Goal: Communication & Community: Participate in discussion

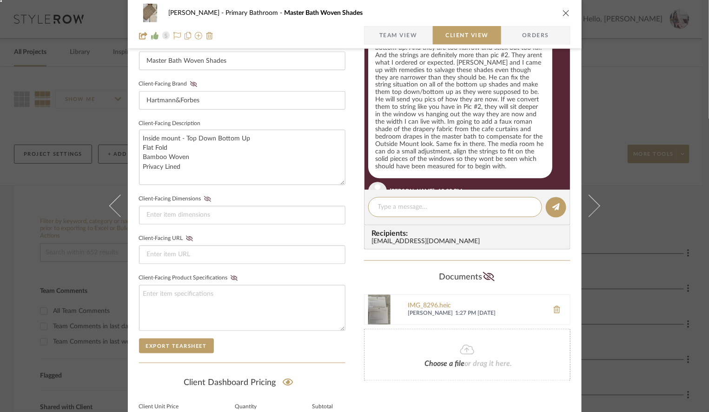
scroll to position [2077, 0]
click at [471, 205] on div "Outside of the inside mount confusion on the master bath, these really are your…" at bounding box center [460, 249] width 184 height 89
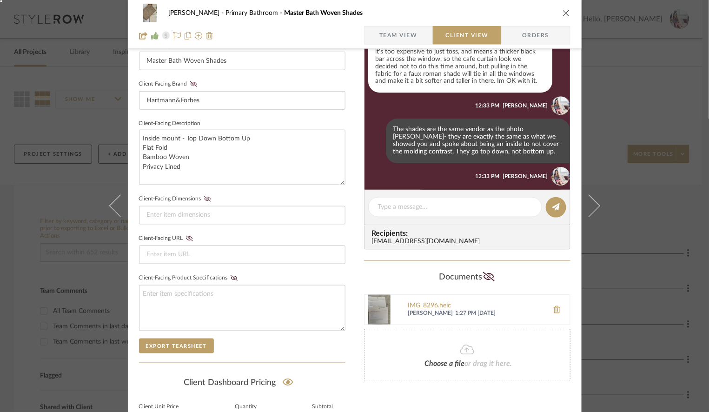
scroll to position [2477, 0]
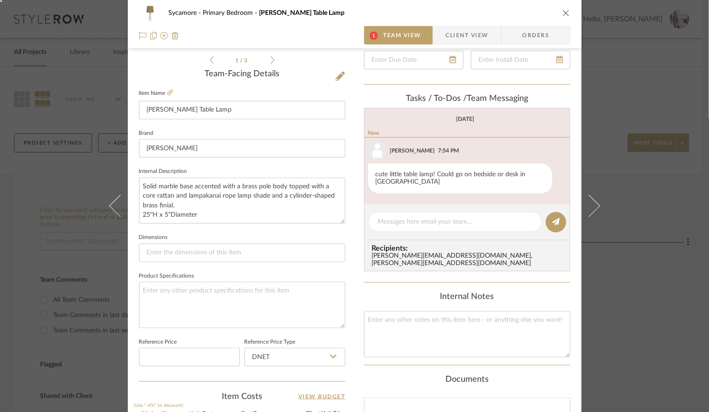
scroll to position [228, 0]
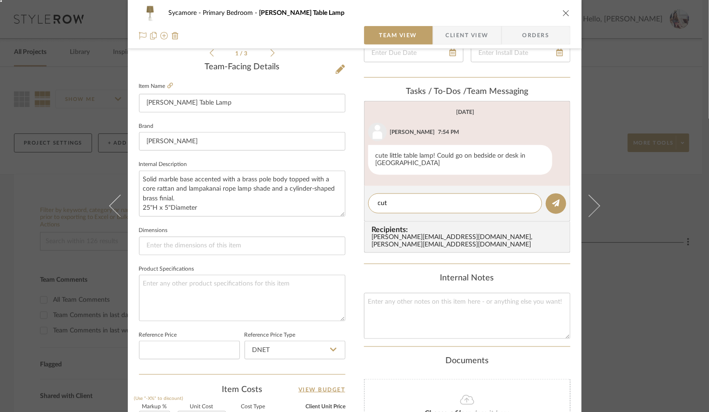
type textarea "cute"
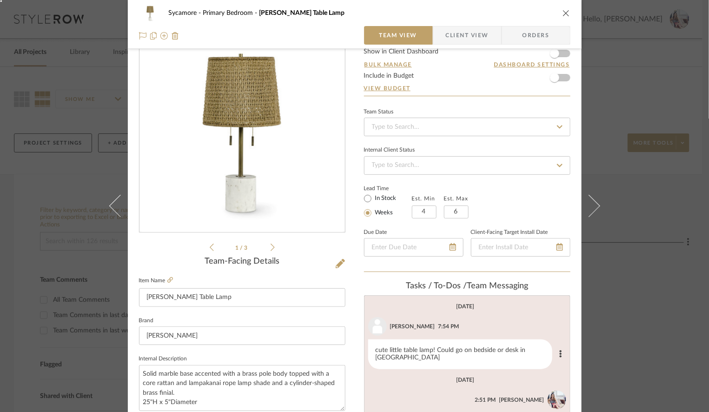
scroll to position [0, 0]
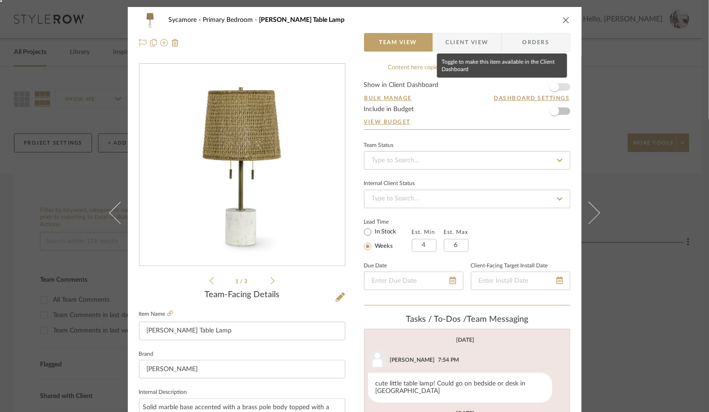
click at [555, 89] on span "button" at bounding box center [554, 86] width 9 height 9
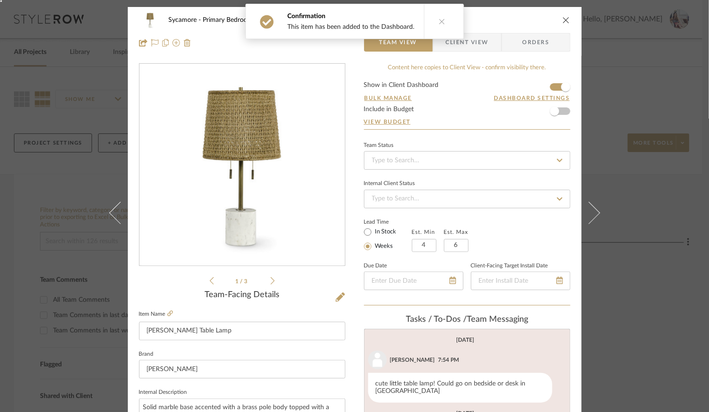
click at [449, 51] on span "Client View" at bounding box center [467, 42] width 43 height 19
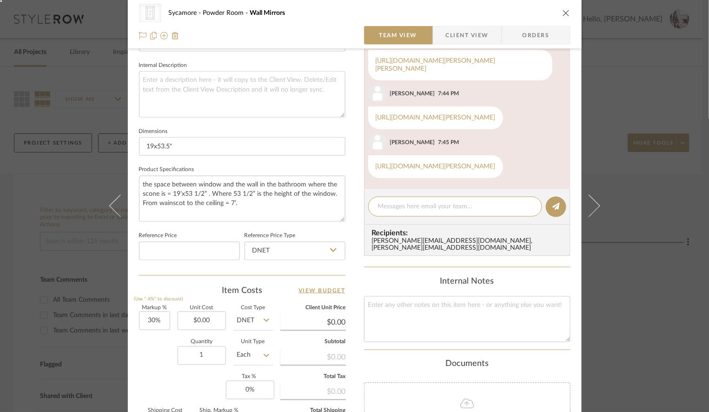
scroll to position [372, 0]
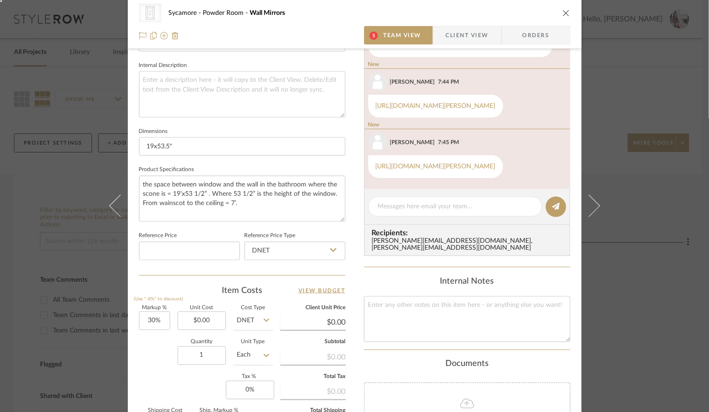
scroll to position [372, 0]
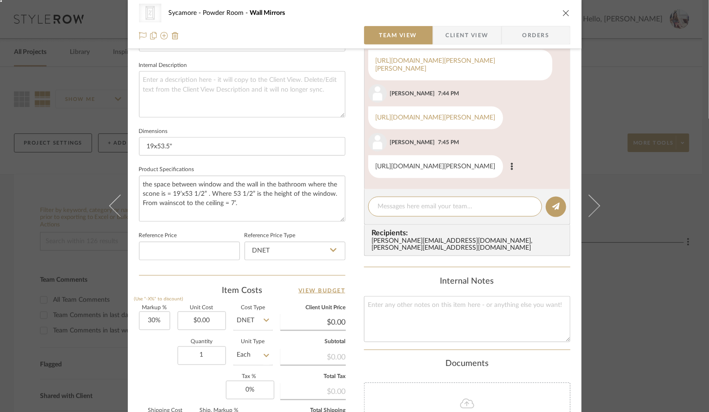
click at [417, 163] on link "https://www.wayfair.com/decor-pillows/pdp/everly-quinn-malott-mirror-w112887828…" at bounding box center [435, 166] width 120 height 7
click at [429, 114] on link "https://www.wayfair.com/decor-pillows/pdp/willa-arlo-interiors-longmeadow-metal…" at bounding box center [435, 117] width 120 height 7
click at [425, 72] on link "https://www.wayfair.com/decor-pillows/pdp/kelly-clarkson-home-alison-traditiona…" at bounding box center [435, 65] width 120 height 14
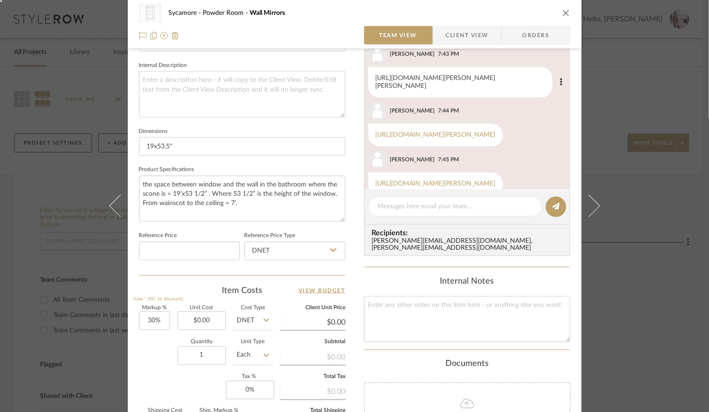
scroll to position [84, 0]
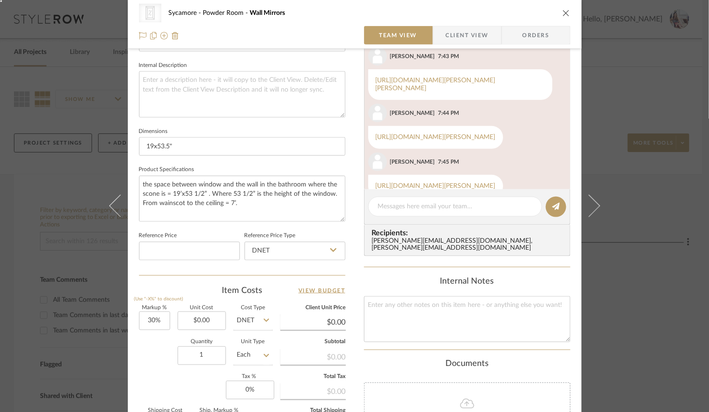
click at [416, 35] on link "https://www.wayfair.com/decor-pillows/pdp/kelly-clarkson-home-solange-modern-co…" at bounding box center [435, 27] width 120 height 14
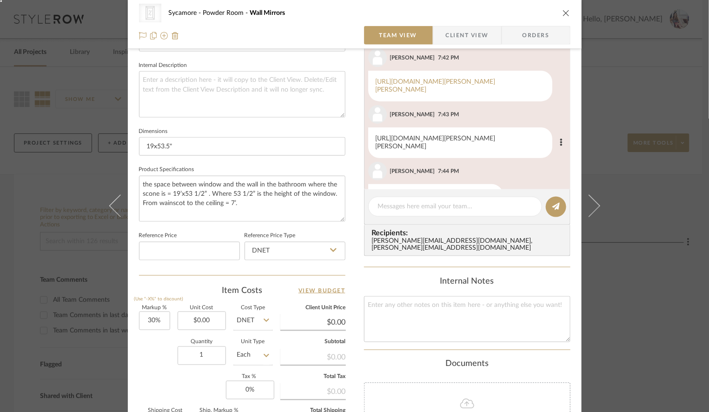
scroll to position [7, 0]
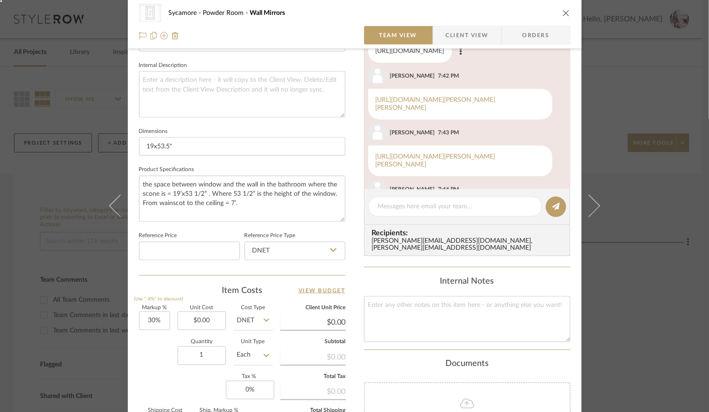
click at [424, 54] on link "https://www.potterybarn.com/products/vintage-slim-fixed-mirror/?catalogId=84&sk…" at bounding box center [409, 51] width 69 height 7
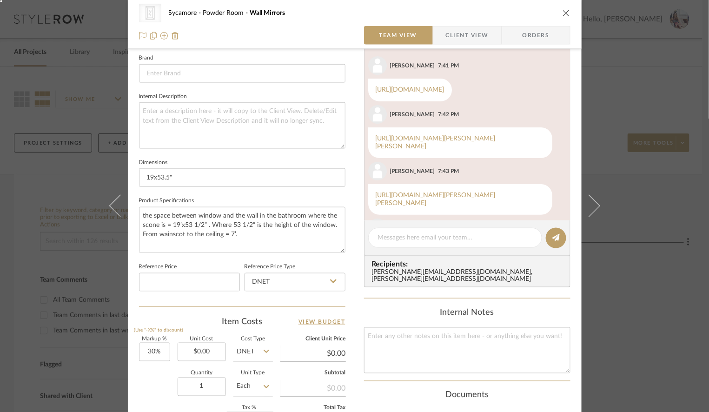
scroll to position [431, 0]
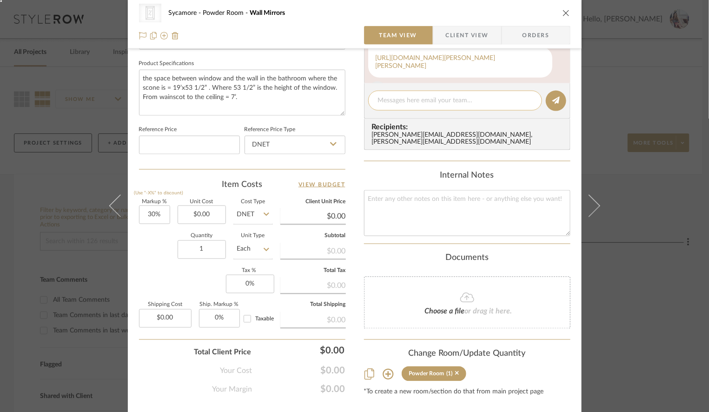
click at [390, 105] on div at bounding box center [455, 101] width 174 height 20
click at [385, 96] on textarea at bounding box center [455, 101] width 154 height 10
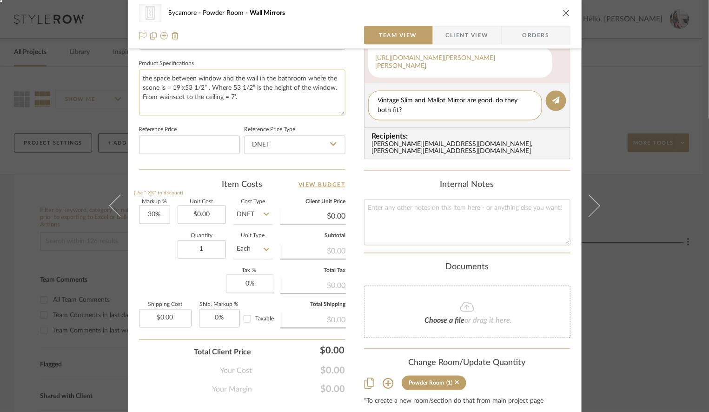
type textarea "Vintage Slim and Mallot Mirror are good. do they both fit?"
click at [152, 89] on textarea "the space between window and the wall in the bathroom where the scone is = 19’x…" at bounding box center [242, 93] width 206 height 46
click at [185, 88] on textarea "the space between window and the wall in the bathroom where the sconce is = 19’…" at bounding box center [242, 93] width 206 height 46
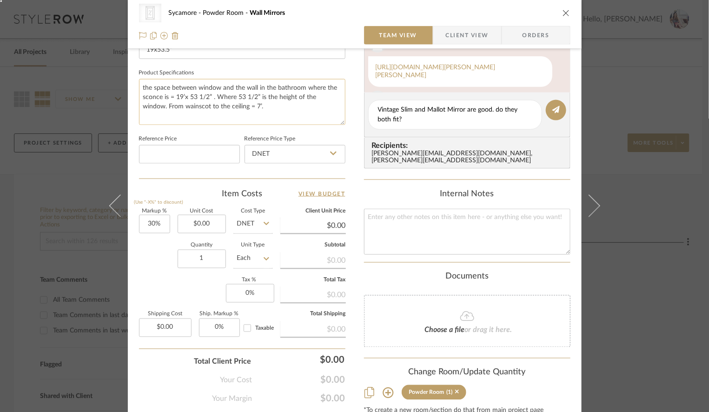
scroll to position [419, 0]
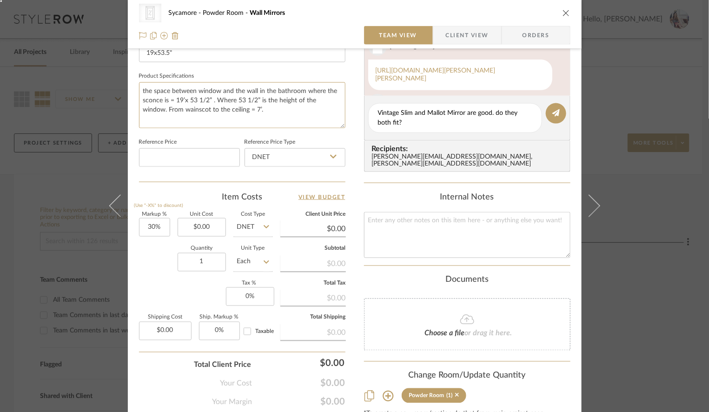
type textarea "the space between window and the wall in the bathroom where the sconce is = 19’…"
click at [179, 99] on textarea "the space between window and the wall in the bathroom where the sconce is = 19’…" at bounding box center [242, 105] width 206 height 46
type textarea "the space between window and the wall in the bathroom where the sconce is = 19"…"
drag, startPoint x: 422, startPoint y: 114, endPoint x: 312, endPoint y: 114, distance: 110.6
click at [313, 114] on div "CategoryIconMirrors Created with Sketch. Wall Mirrors Sycamore Powder Room Wall…" at bounding box center [354, 21] width 453 height 867
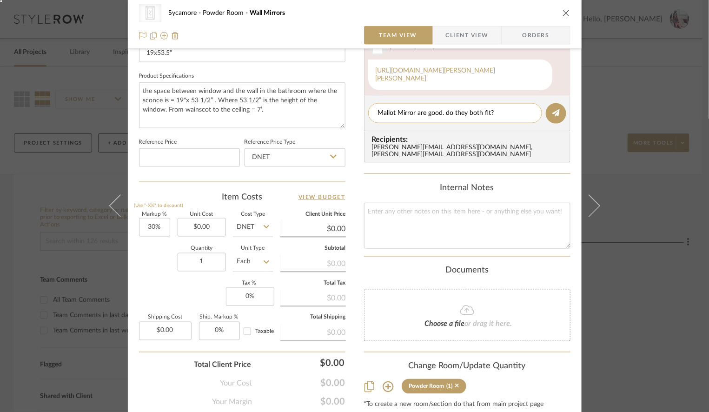
drag, startPoint x: 414, startPoint y: 112, endPoint x: 502, endPoint y: 106, distance: 88.9
click at [502, 106] on div "Mallot Mirror are good. do they both fit?" at bounding box center [455, 113] width 174 height 20
click at [404, 121] on div "Mallot Mirror are good. do they both fit?" at bounding box center [455, 113] width 174 height 20
drag, startPoint x: 413, startPoint y: 113, endPoint x: 499, endPoint y: 113, distance: 85.5
click at [499, 113] on textarea "Mallot Mirror are good. do they both fit?" at bounding box center [455, 113] width 154 height 10
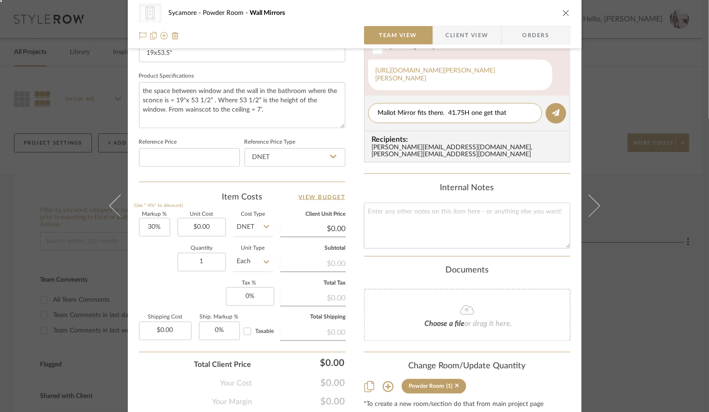
type textarea "Mallot Mirror fits there. 41.75H one get that."
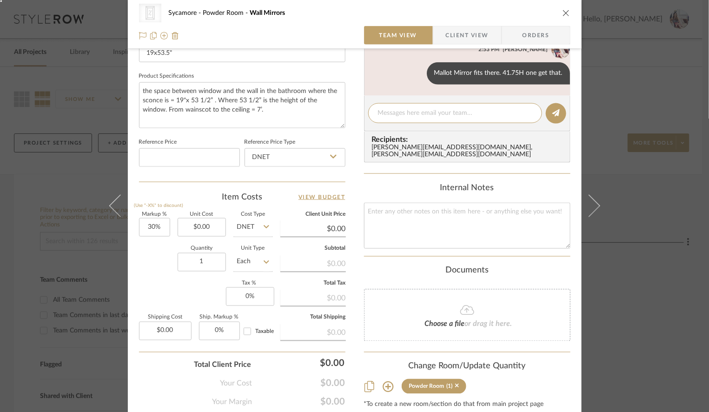
paste textarea "https://www.wayfair.com/decor-pillows/pdp/everly-quinn-malott-mirror-w112887828…"
type textarea "https://www.wayfair.com/decor-pillows/pdp/everly-quinn-malott-mirror-w112887828…"
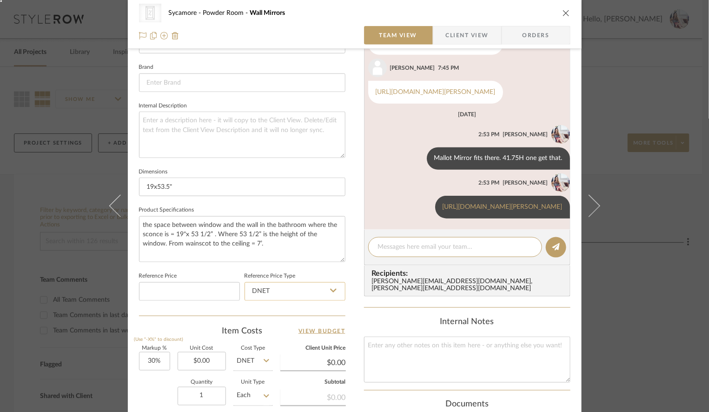
scroll to position [277, 0]
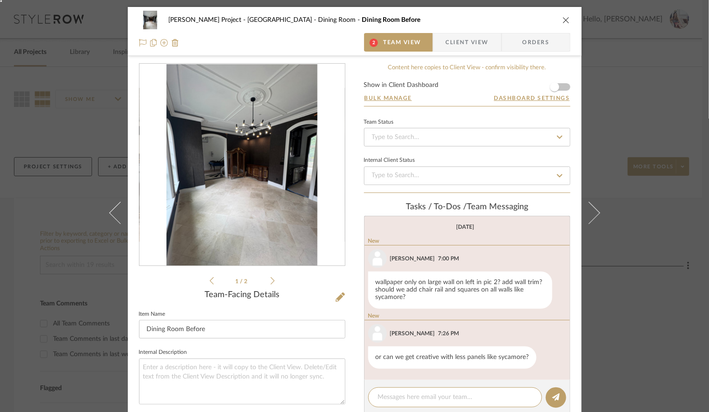
scroll to position [16, 0]
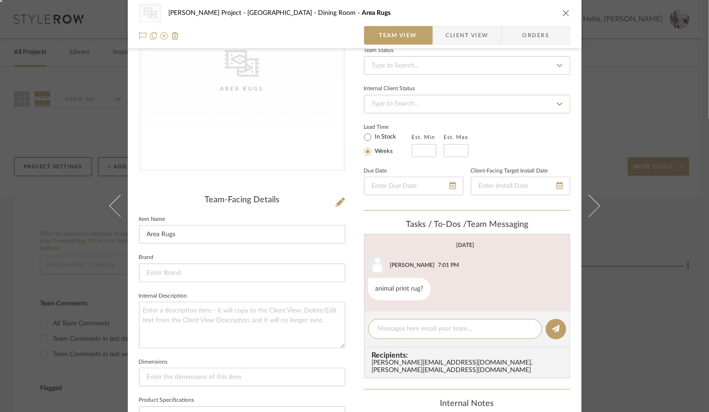
scroll to position [191, 0]
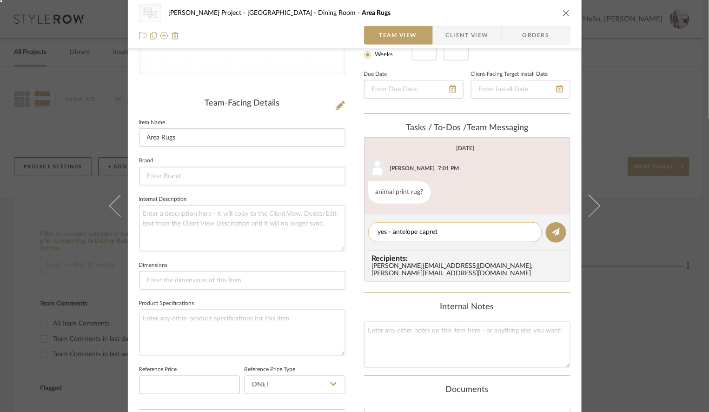
click at [445, 238] on div "yes - antelope capret" at bounding box center [455, 232] width 174 height 20
click at [441, 236] on div "yes - antelope capret" at bounding box center [455, 232] width 174 height 20
click at [439, 231] on textarea "yes - antelope capret" at bounding box center [455, 232] width 154 height 10
type textarea "yes - antelope carpet"
click at [552, 230] on icon at bounding box center [555, 231] width 7 height 7
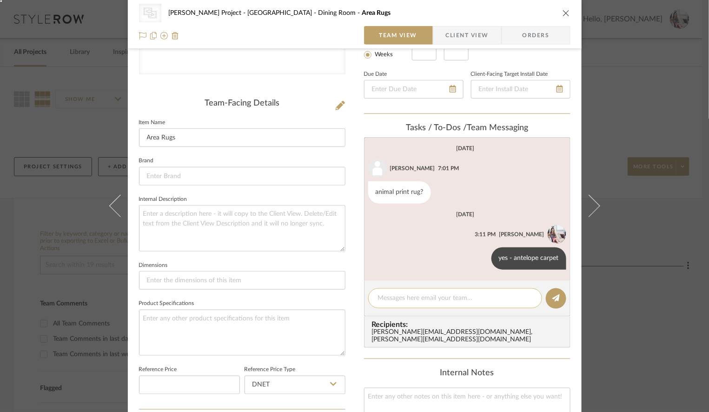
click at [399, 288] on div at bounding box center [455, 298] width 174 height 20
click at [391, 297] on textarea at bounding box center [455, 298] width 154 height 10
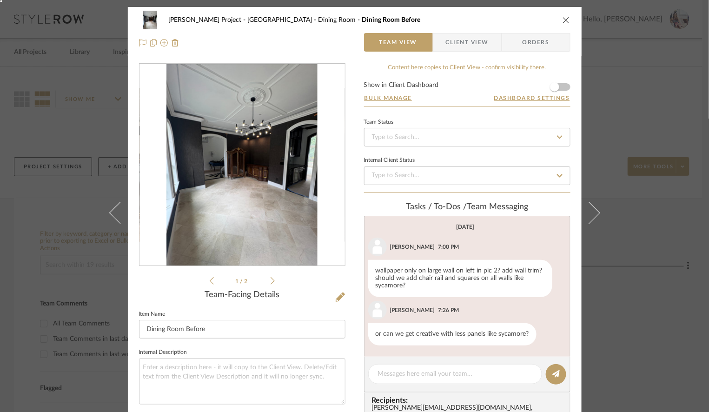
scroll to position [19, 0]
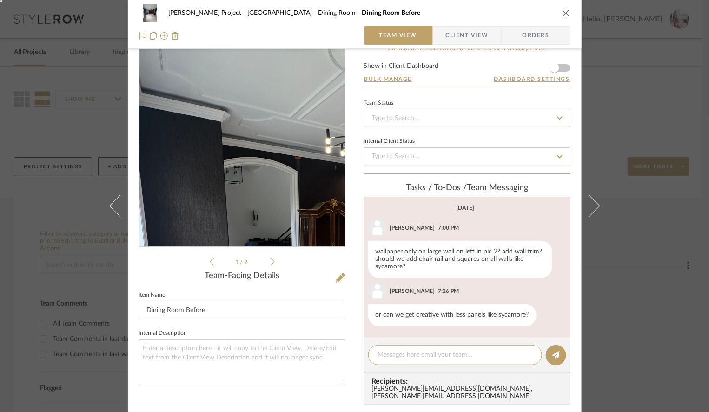
click at [205, 110] on img "0" at bounding box center [241, 146] width 151 height 202
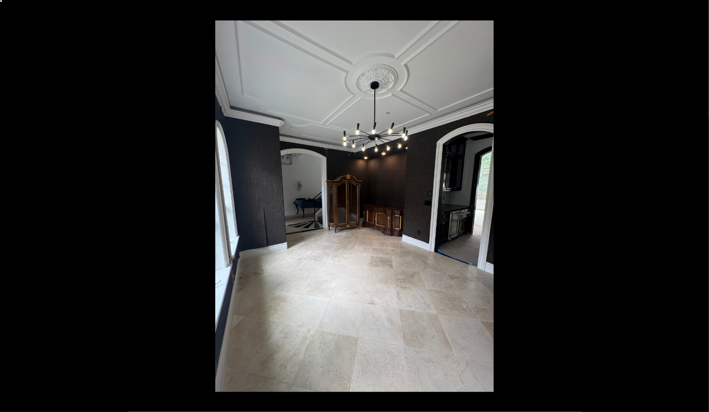
click at [700, 205] on button at bounding box center [692, 206] width 33 height 46
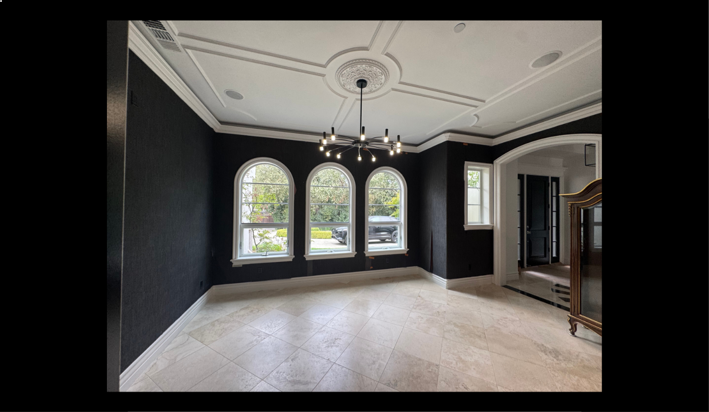
click at [700, 205] on button at bounding box center [692, 206] width 33 height 46
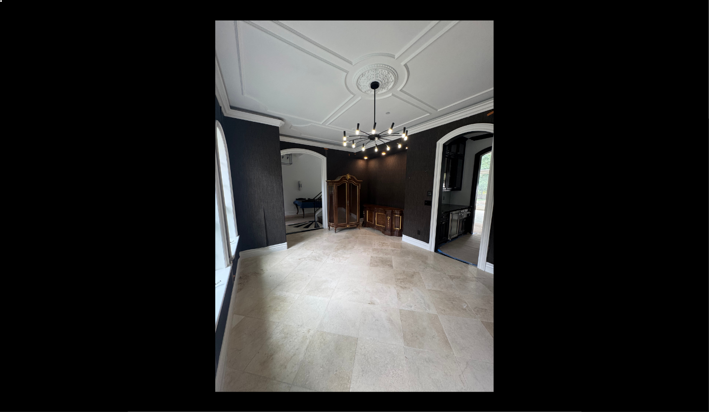
click at [700, 205] on button at bounding box center [692, 206] width 33 height 46
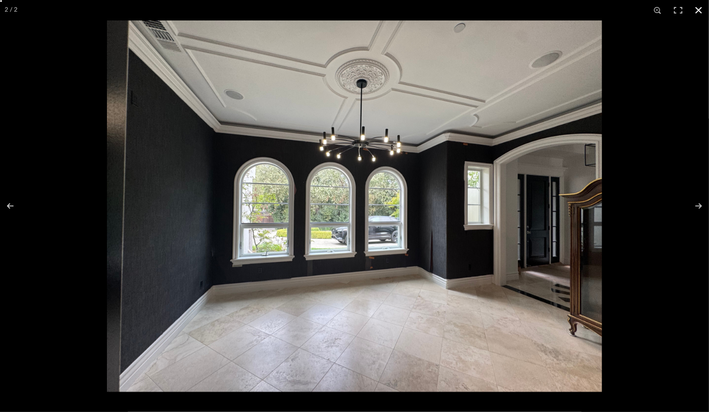
click at [699, 10] on button at bounding box center [698, 10] width 20 height 20
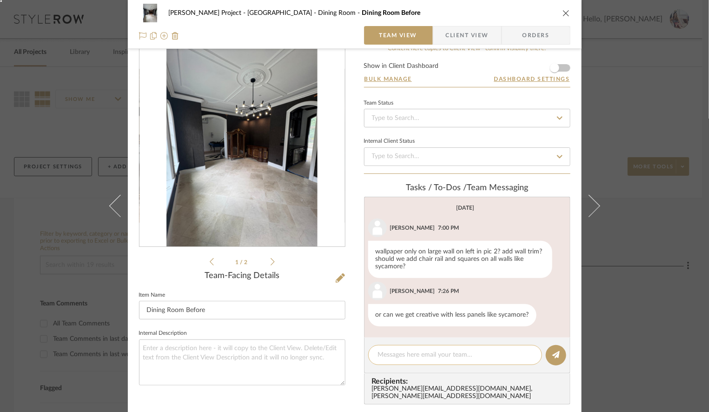
click at [414, 358] on textarea at bounding box center [455, 355] width 154 height 10
type textarea "j"
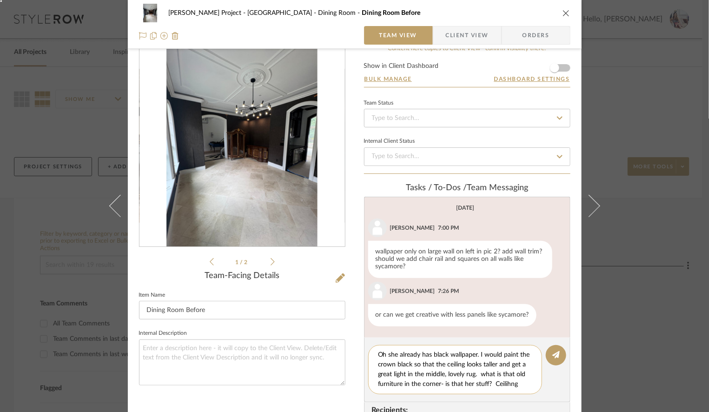
scroll to position [8, 0]
click at [382, 383] on textarea "Oh she already has black wallpaper. I would paint the crown black so that the c…" at bounding box center [458, 369] width 161 height 39
click at [473, 386] on textarea "Oh she already has black wallpaper. I would paint the crown black so that the c…" at bounding box center [458, 369] width 161 height 39
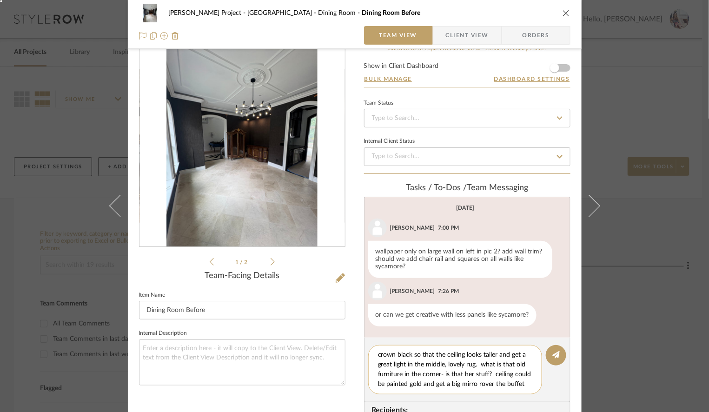
type textarea "Oh she already has black wallpaper. I would paint the crown black so that the c…"
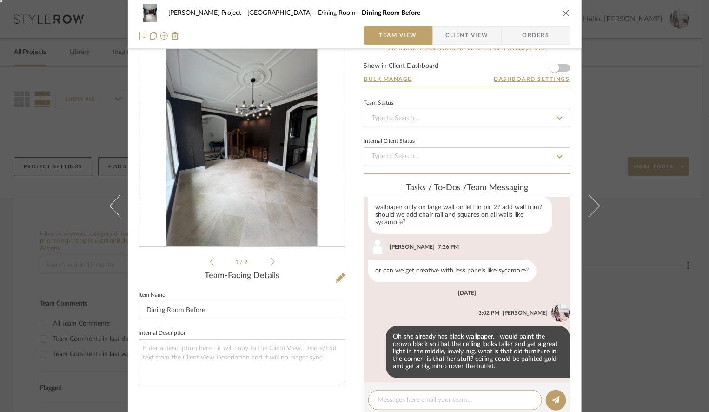
scroll to position [50, 0]
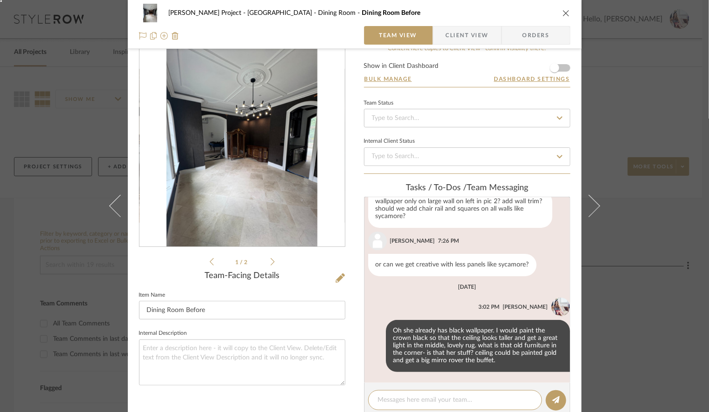
click at [270, 260] on icon at bounding box center [272, 261] width 4 height 7
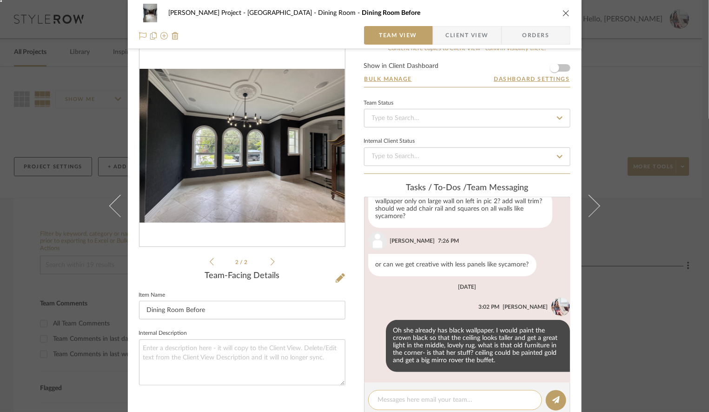
click at [412, 399] on textarea at bounding box center [455, 400] width 154 height 10
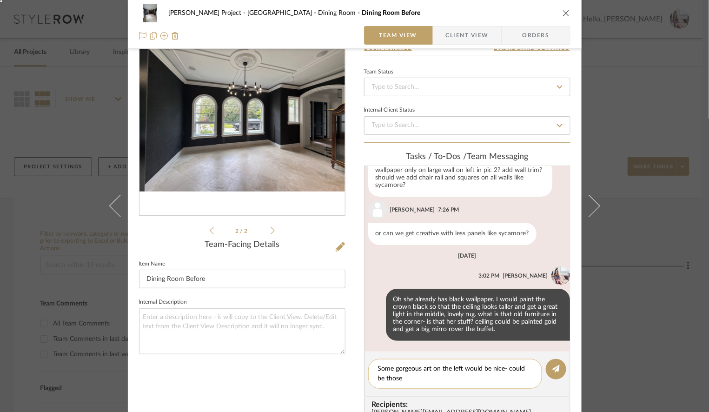
click at [461, 372] on textarea "Some gorgeous art on the left would be nice- could be those" at bounding box center [455, 374] width 154 height 20
click at [460, 368] on textarea "Some gorgeous art on the left would be nice- could be those" at bounding box center [455, 374] width 154 height 20
click at [431, 380] on textarea "Some gorgeous art on the left /big wall would be nice- could be those" at bounding box center [455, 374] width 154 height 20
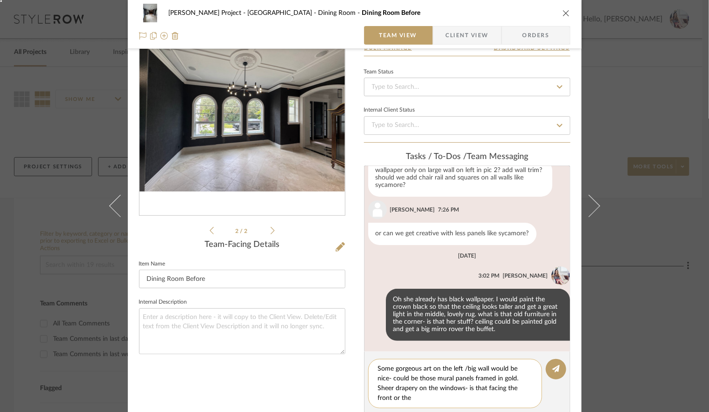
scroll to position [0, 0]
click at [415, 388] on textarea "Some gorgeous art on the left /big wall would be nice- could be those mural pan…" at bounding box center [455, 383] width 154 height 39
type textarea "Some gorgeous art on the left /big wall would be nice- could be those mural pan…"
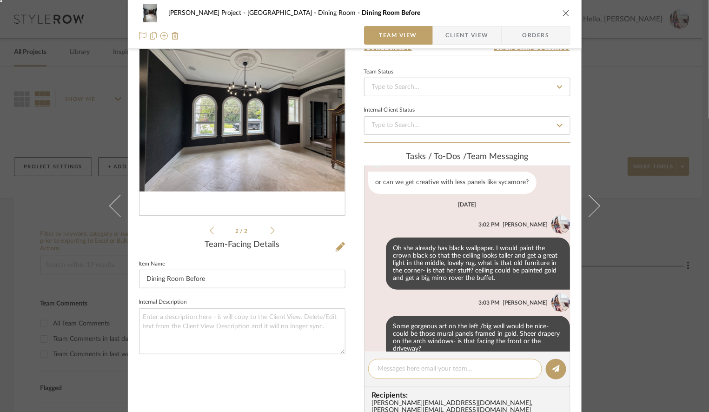
scroll to position [121, 0]
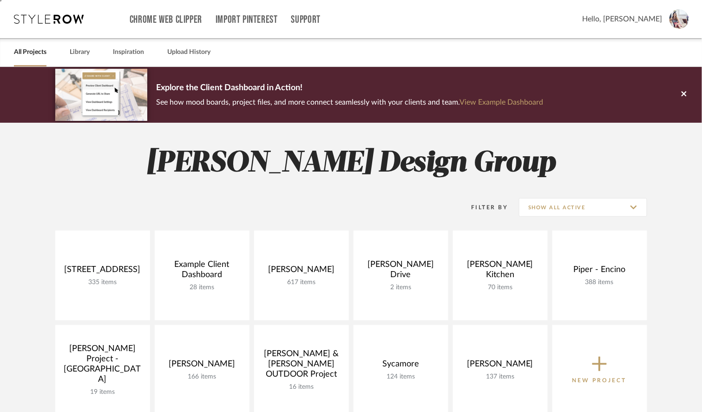
click at [689, 54] on div "All Projects Library Inspiration Upload History" at bounding box center [351, 52] width 702 height 28
click at [685, 20] on img at bounding box center [680, 19] width 20 height 20
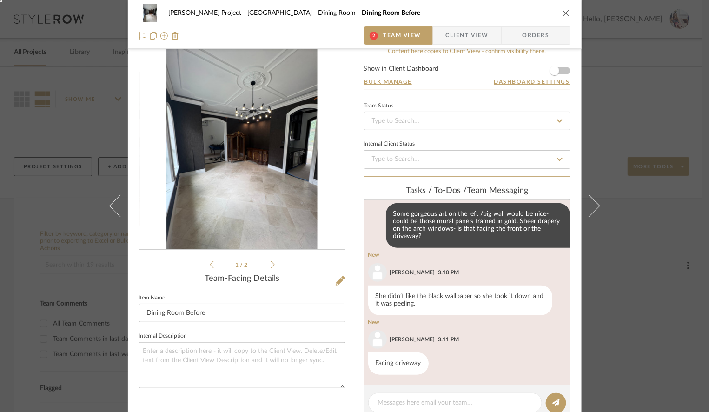
scroll to position [248, 0]
click at [387, 400] on textarea at bounding box center [455, 403] width 154 height 10
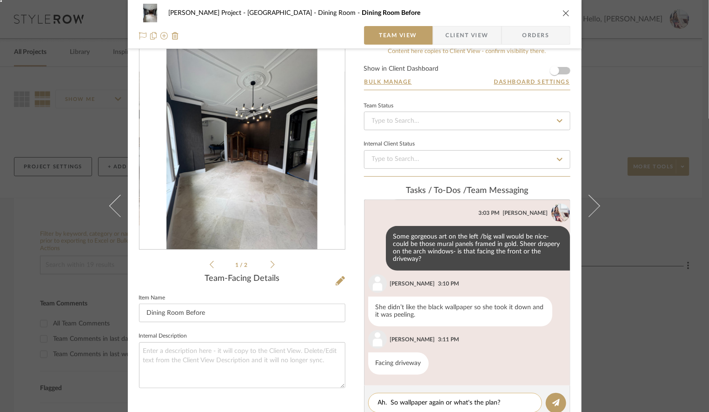
type textarea "Ah. So wallpaper again or what's the plan?"
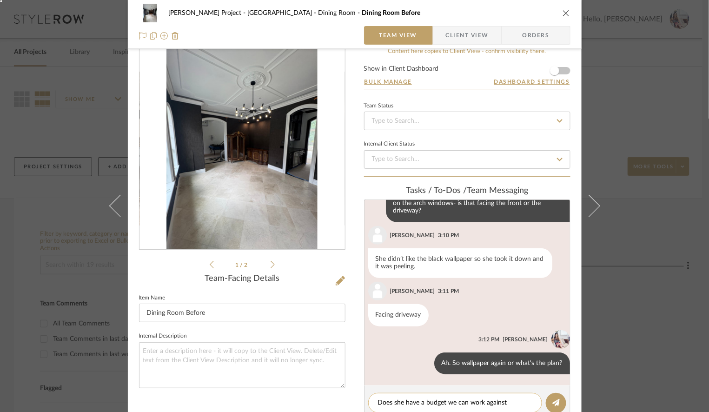
type textarea "Does she have a budget we can work against?"
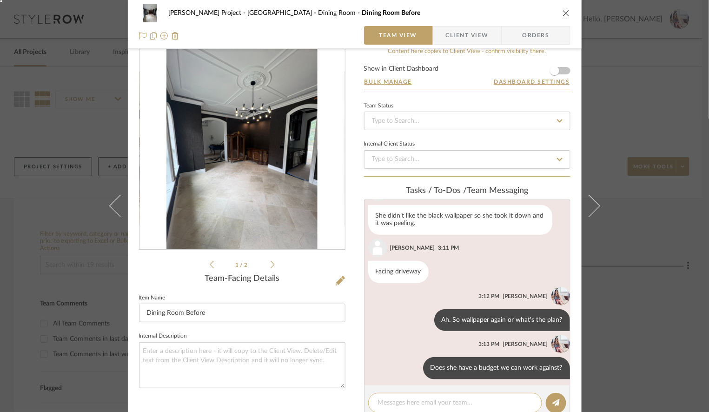
scroll to position [322, 0]
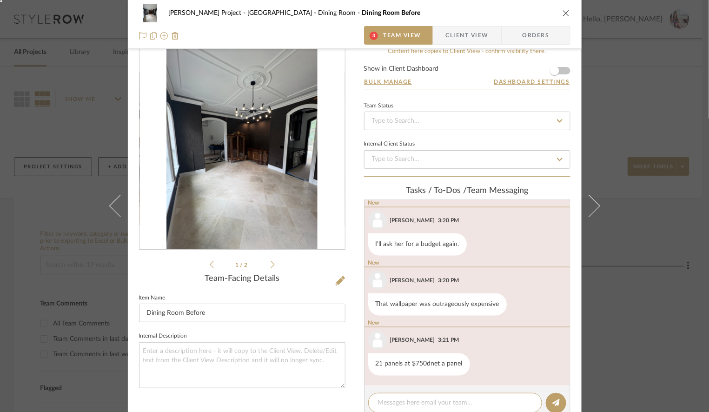
scroll to position [466, 0]
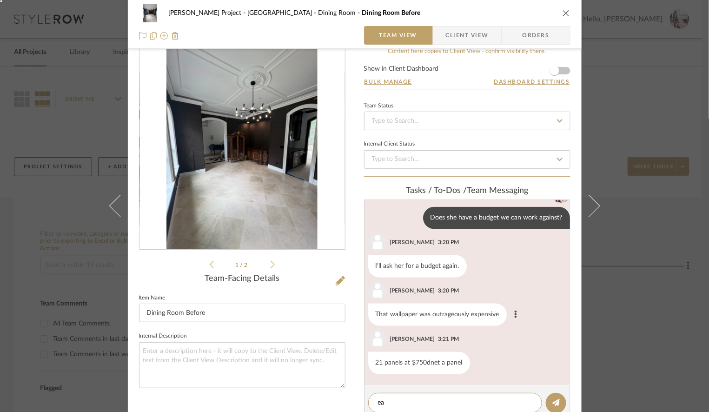
type textarea "e"
click at [400, 402] on textarea "yeah anyhing "by the panel" can be scary pricing!" at bounding box center [455, 403] width 154 height 10
type textarea "yeah anything "by the panel" can be scary pricing!"
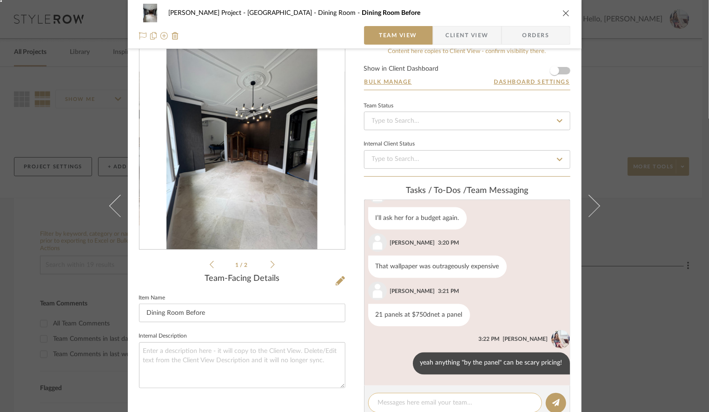
scroll to position [515, 0]
